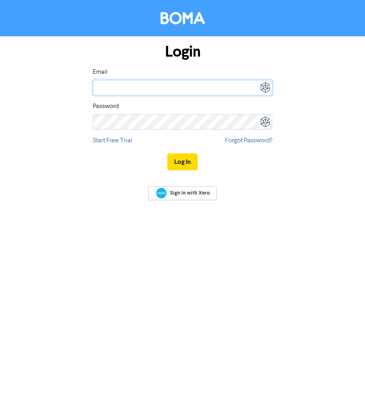
click at [174, 86] on input "email" at bounding box center [182, 87] width 179 height 15
type input "[EMAIL_ADDRESS][DOMAIN_NAME]"
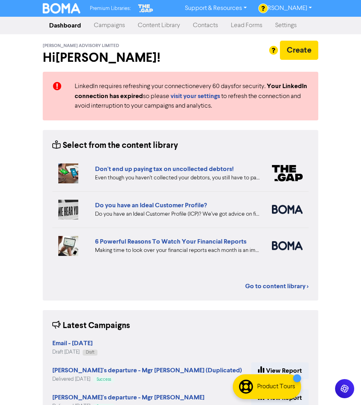
drag, startPoint x: 162, startPoint y: 28, endPoint x: 164, endPoint y: 32, distance: 4.8
click at [162, 28] on link "Content Library" at bounding box center [158, 26] width 55 height 16
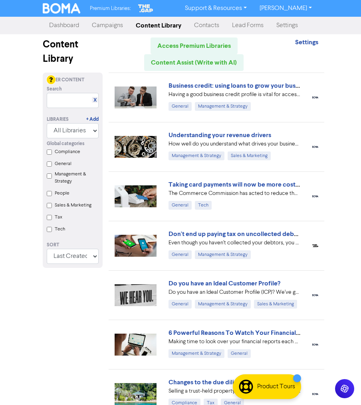
click at [116, 32] on link "Campaigns" at bounding box center [107, 26] width 44 height 16
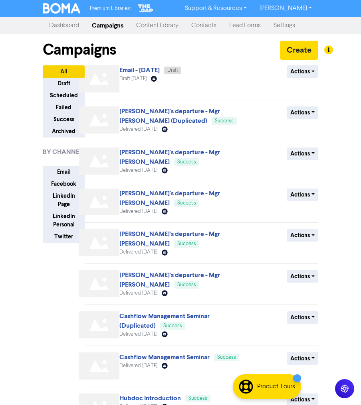
click at [125, 72] on link "Email - [DATE]" at bounding box center [139, 70] width 40 height 8
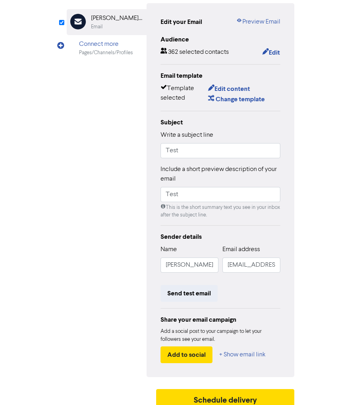
scroll to position [96, 0]
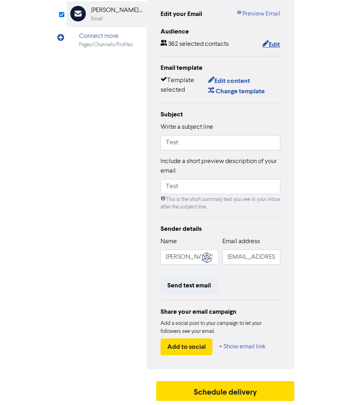
click at [263, 41] on icon "button" at bounding box center [265, 45] width 6 height 8
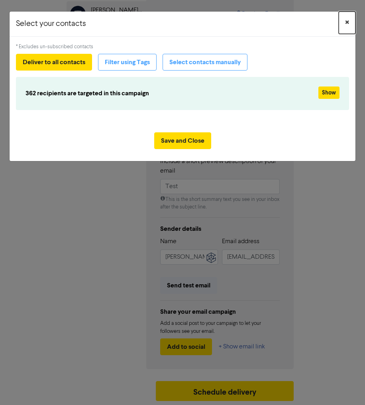
click at [348, 20] on span "×" at bounding box center [347, 23] width 4 height 12
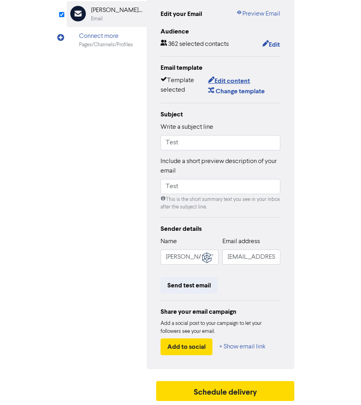
click at [244, 82] on button "Edit content" at bounding box center [228, 81] width 43 height 10
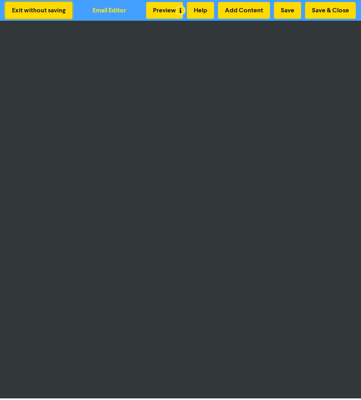
click at [18, 11] on button "Exit without saving" at bounding box center [38, 10] width 67 height 17
click at [39, 12] on button "Exit without saving" at bounding box center [38, 10] width 67 height 17
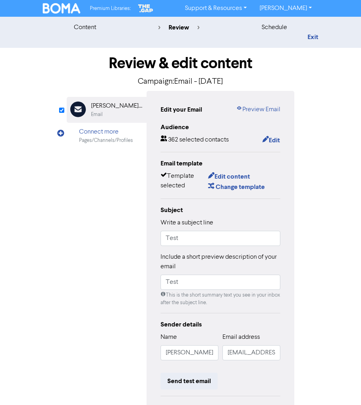
drag, startPoint x: 78, startPoint y: 27, endPoint x: 78, endPoint y: 32, distance: 4.8
click at [79, 27] on div "content" at bounding box center [85, 28] width 22 height 10
click at [332, 43] on div "content review schedule Exit" at bounding box center [180, 32] width 361 height 31
click at [313, 40] on link "Exit" at bounding box center [312, 37] width 11 height 8
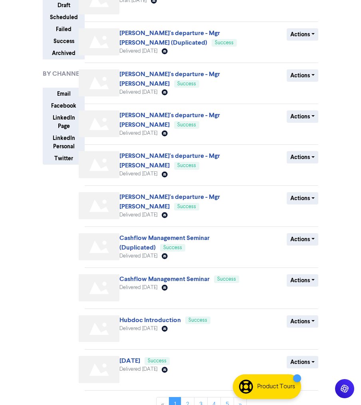
scroll to position [91, 0]
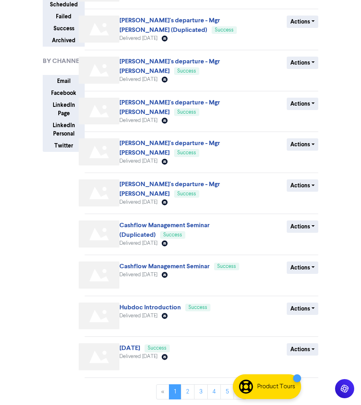
click at [149, 309] on link "Hubdoc Introduction" at bounding box center [149, 308] width 61 height 8
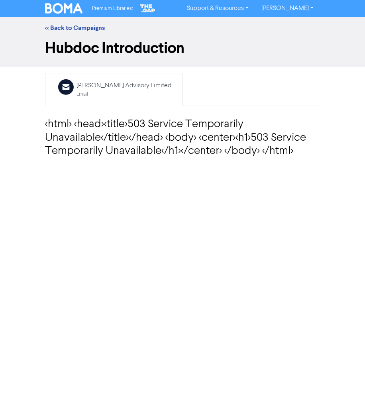
click at [77, 33] on div "<< Back to Campaigns" at bounding box center [182, 28] width 365 height 22
click at [85, 28] on link "<< Back to Campaigns" at bounding box center [75, 28] width 60 height 8
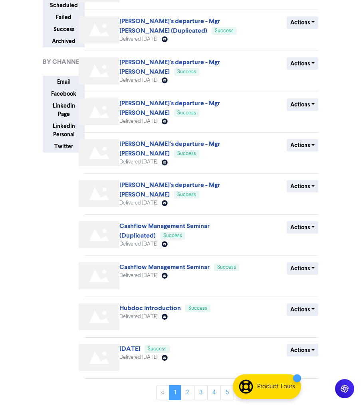
scroll to position [91, 0]
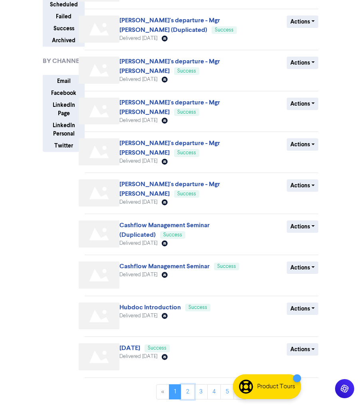
click at [190, 393] on link "2" at bounding box center [188, 392] width 14 height 15
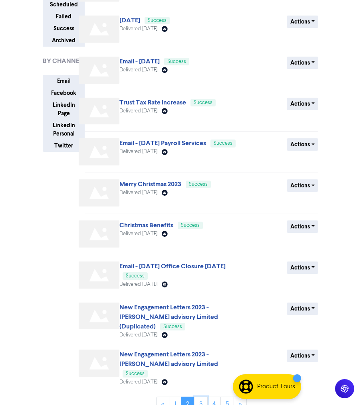
click at [201, 397] on link "3" at bounding box center [201, 404] width 14 height 15
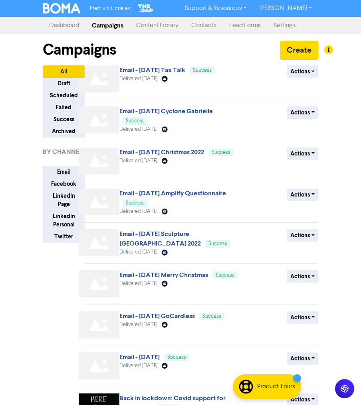
click at [145, 71] on link "Email - [DATE] Tax Talk" at bounding box center [152, 70] width 66 height 8
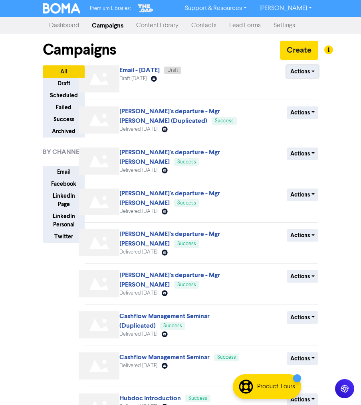
click at [310, 72] on button "Actions" at bounding box center [302, 71] width 32 height 12
click at [206, 69] on div "Email - [DATE] Draft Draft [DATE] Email Created with Sketch." at bounding box center [180, 80] width 122 height 30
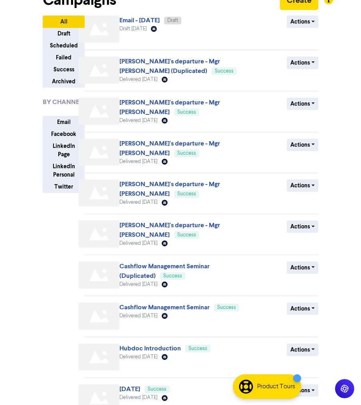
scroll to position [91, 0]
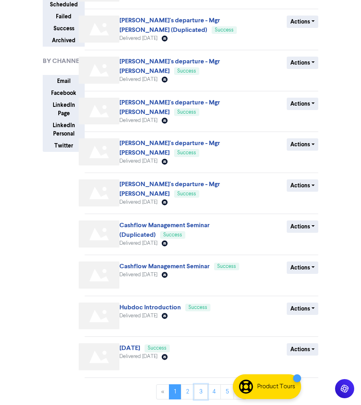
click at [194, 391] on link "3" at bounding box center [201, 392] width 14 height 15
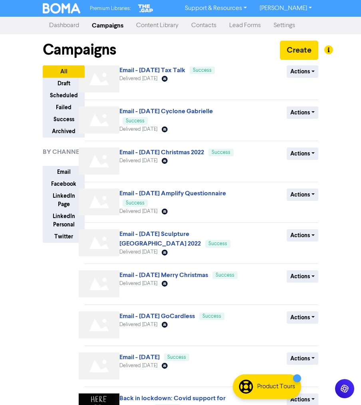
click at [147, 69] on link "Email - [DATE] Tax Talk" at bounding box center [152, 70] width 66 height 8
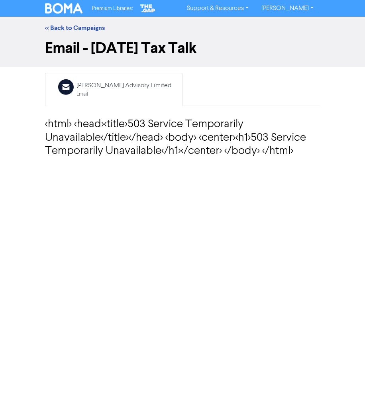
click at [86, 33] on div "<< Back to Campaigns" at bounding box center [182, 28] width 365 height 22
click at [89, 30] on link "<< Back to Campaigns" at bounding box center [75, 28] width 60 height 8
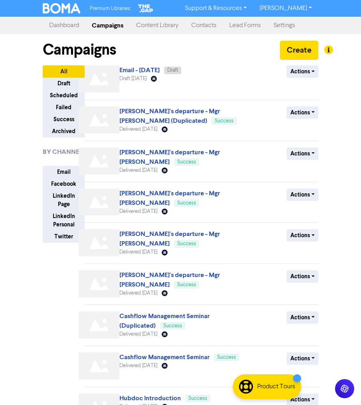
click at [157, 80] on icon at bounding box center [154, 79] width 6 height 6
click at [311, 74] on button "Actions" at bounding box center [302, 71] width 32 height 12
click at [150, 71] on link "Email - [DATE]" at bounding box center [139, 70] width 40 height 8
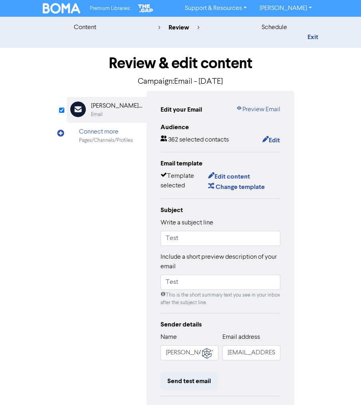
click at [266, 112] on link "Preview Email" at bounding box center [258, 110] width 44 height 10
click at [316, 37] on link "Exit" at bounding box center [312, 37] width 11 height 8
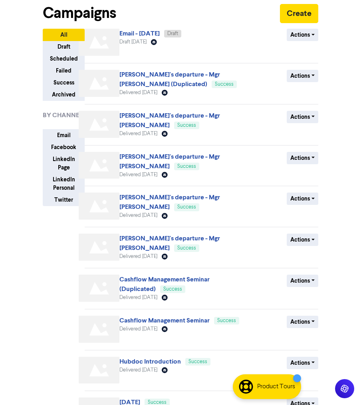
scroll to position [91, 0]
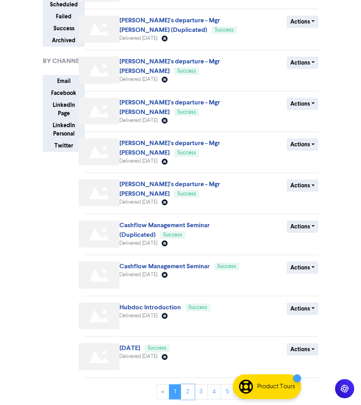
click at [185, 387] on link "2" at bounding box center [188, 392] width 14 height 15
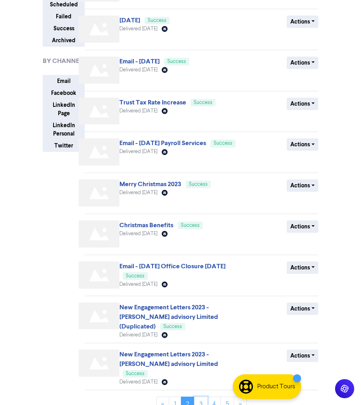
click at [200, 398] on link "3" at bounding box center [201, 404] width 14 height 15
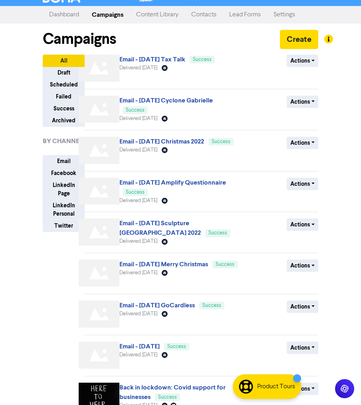
scroll to position [0, 0]
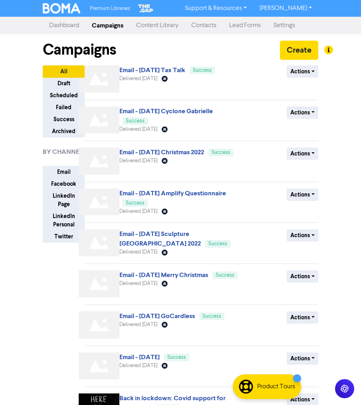
click at [290, 13] on link "[PERSON_NAME]" at bounding box center [285, 8] width 65 height 13
click at [280, 28] on button "Log Out" at bounding box center [284, 24] width 63 height 10
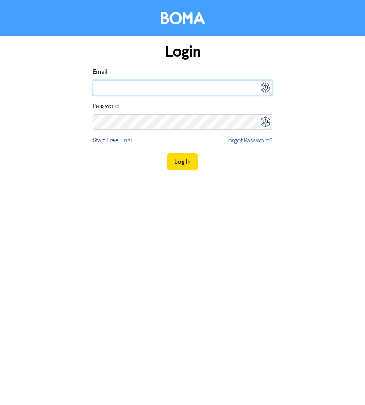
type input "[EMAIL_ADDRESS][DOMAIN_NAME]"
